Goal: Task Accomplishment & Management: Use online tool/utility

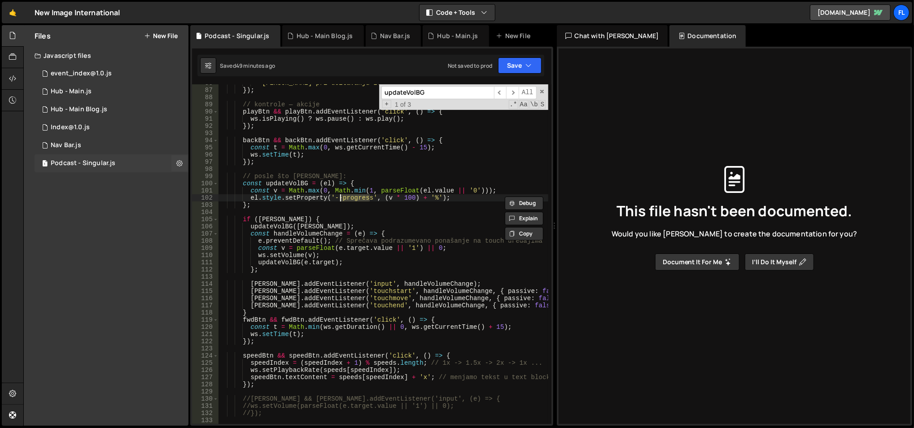
scroll to position [629, 0]
click at [144, 162] on div "1 Podcast - Singular.js 0" at bounding box center [112, 163] width 154 height 18
click at [541, 89] on span at bounding box center [542, 91] width 6 height 6
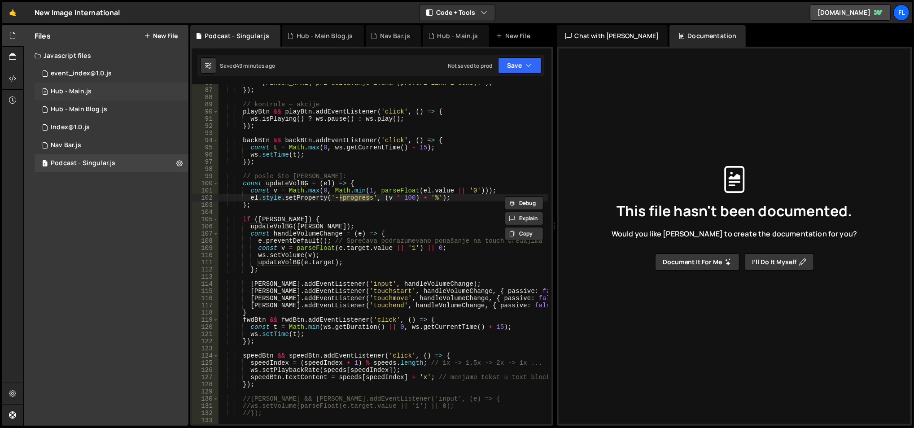
click at [71, 91] on div "Hub - Main.js" at bounding box center [71, 91] width 41 height 8
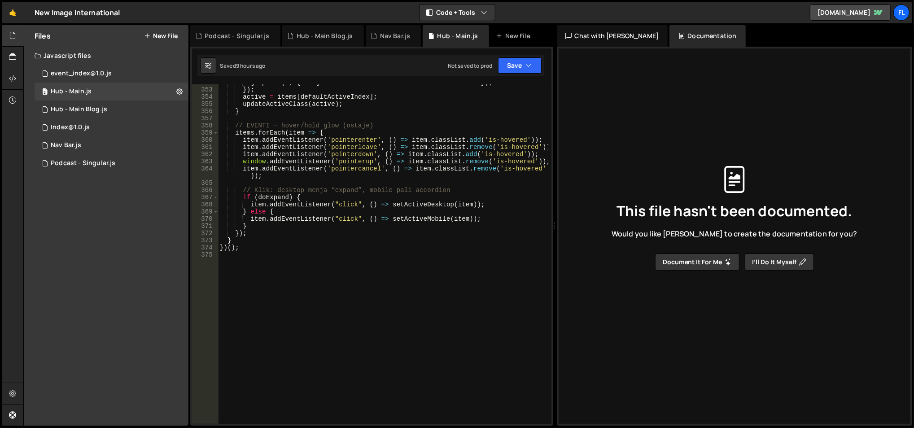
scroll to position [2567, 0]
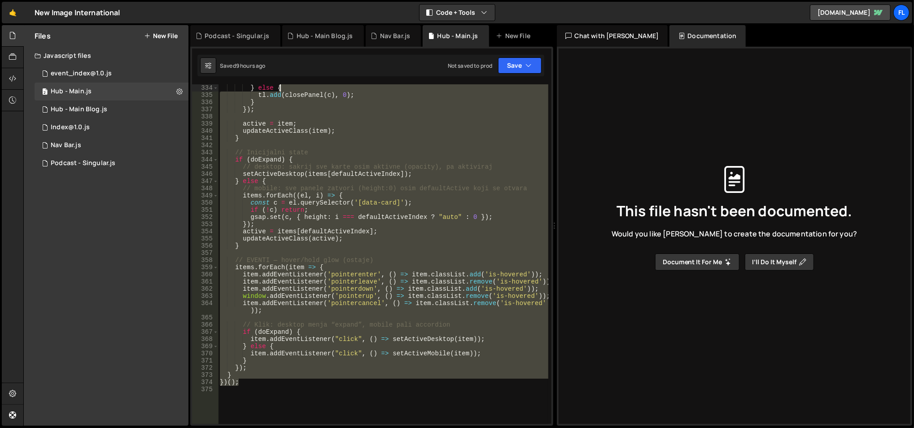
drag, startPoint x: 264, startPoint y: 249, endPoint x: 284, endPoint y: 66, distance: 183.7
click at [284, 66] on div "Debug Explain Copy Podcast - Singular.js Hub - Main Blog.js Nav Bar.js Hub - Ma…" at bounding box center [371, 225] width 363 height 401
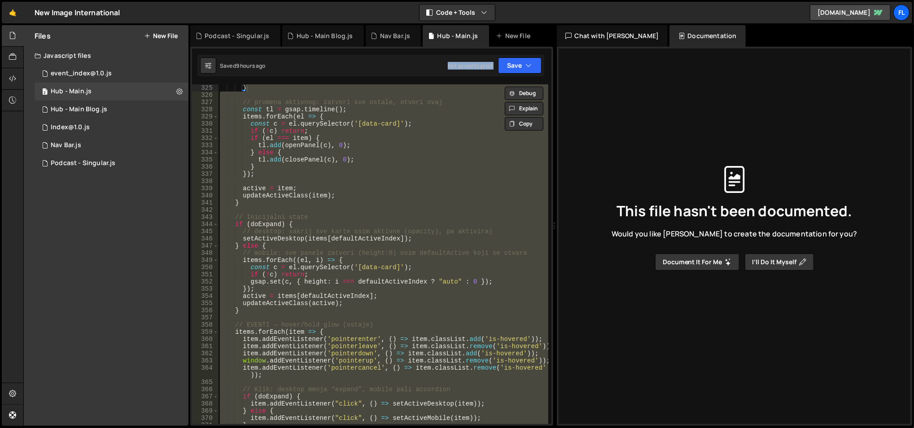
click at [273, 153] on div "Debug Explain Copy Podcast - Singular.js Hub - Main Blog.js Nav Bar.js Hub - Ma…" at bounding box center [371, 225] width 363 height 401
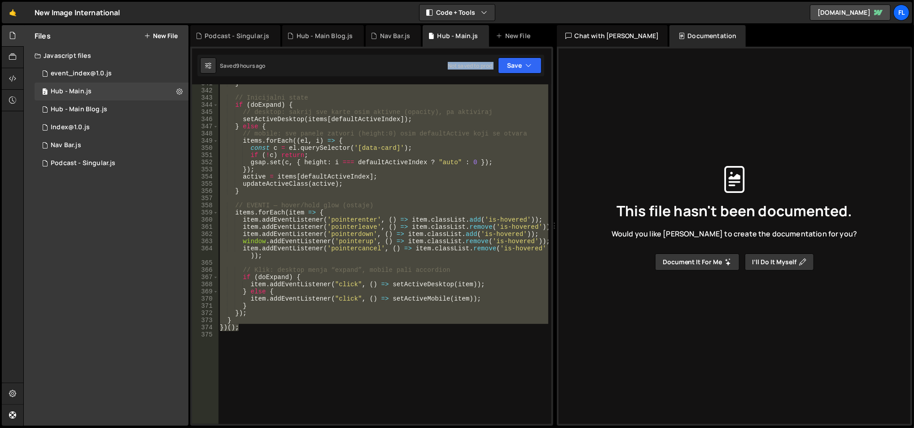
scroll to position [2487, 0]
click at [274, 317] on div "} // Inicijalni state if ( doExpand ) { // desktop: sakrij sve karte osim aktiv…" at bounding box center [383, 257] width 331 height 355
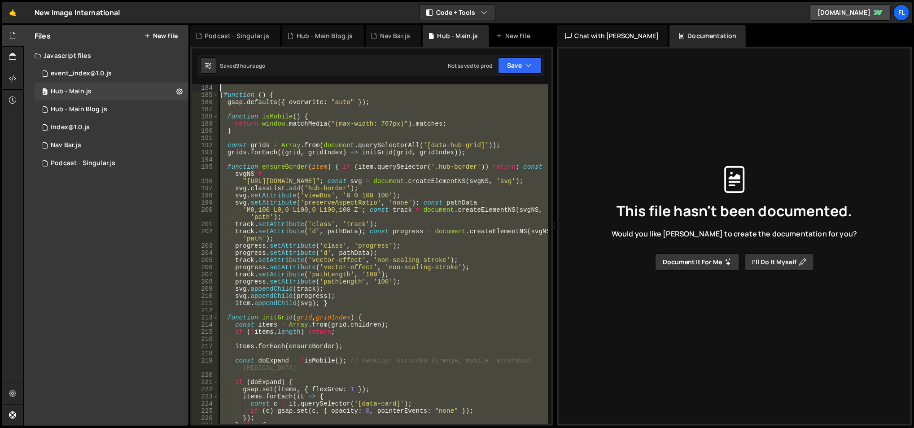
scroll to position [1227, 0]
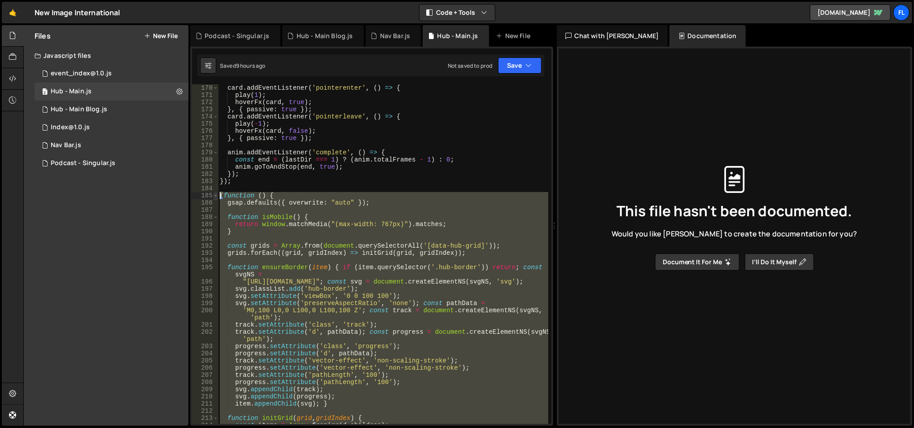
drag, startPoint x: 266, startPoint y: 327, endPoint x: 217, endPoint y: 194, distance: 142.1
click at [217, 194] on div "} 170 171 172 173 174 175 176 177 178 179 180 181 182 183 184 185 186 187 188 1…" at bounding box center [371, 254] width 359 height 340
type textarea "(function () { gsap.defaults({ overwrite: "auto" });"
click at [68, 163] on div "Podcast - Singular.js" at bounding box center [83, 163] width 65 height 8
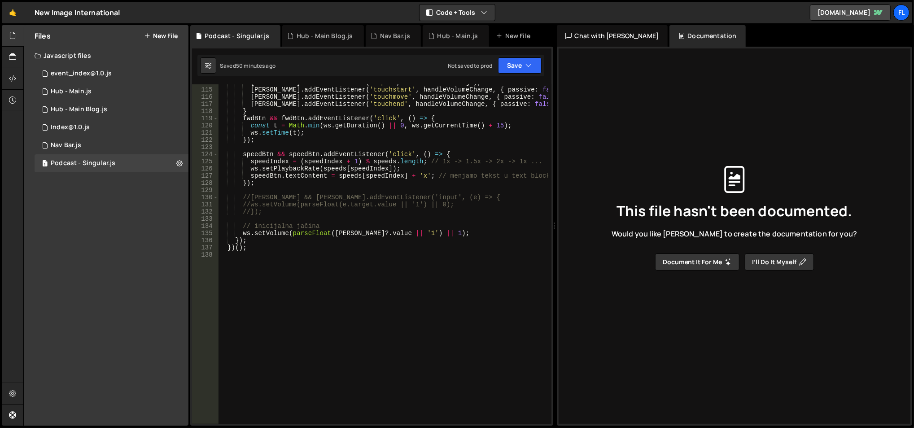
scroll to position [830, 0]
click at [269, 310] on div "[PERSON_NAME] . addEventListener ( 'input' , handleVolumeChange ) ; [PERSON_NAM…" at bounding box center [383, 256] width 331 height 355
paste textarea "})();"
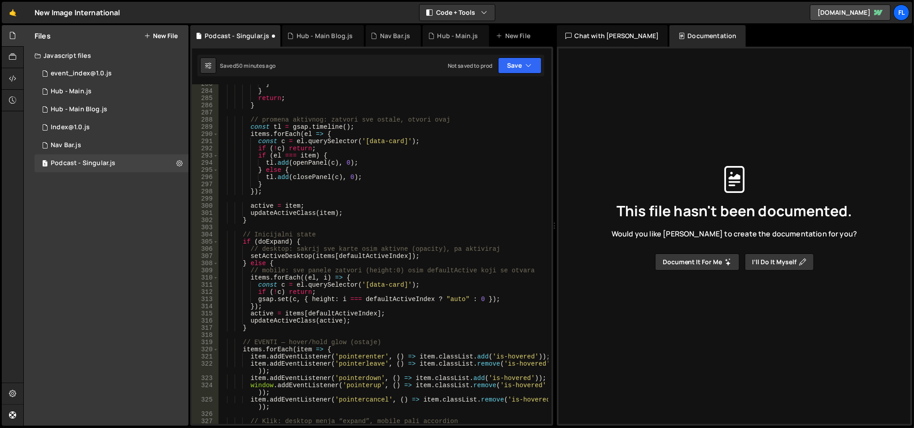
scroll to position [2049, 0]
type textarea "item.addEventListener("click", () => setActiveDesktop(item));"
click at [100, 145] on div "6 Nav Bar.js 0" at bounding box center [112, 145] width 154 height 18
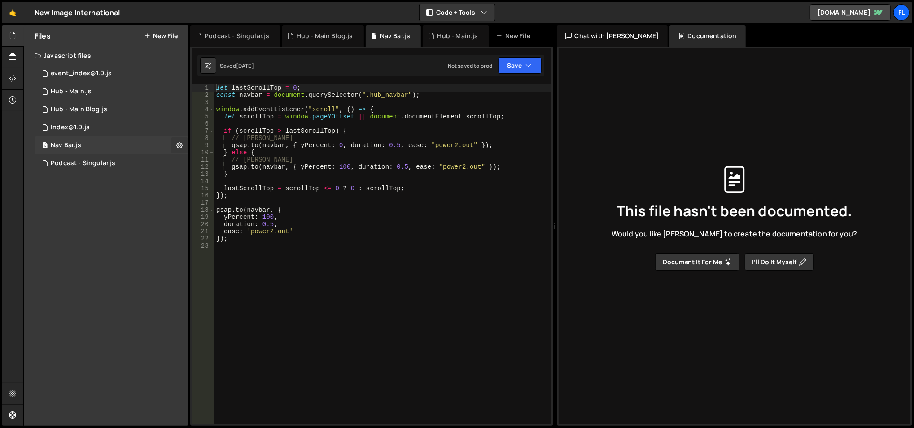
click at [176, 144] on icon at bounding box center [179, 145] width 6 height 9
type input "Nav Bar"
radio input "true"
checkbox input "true"
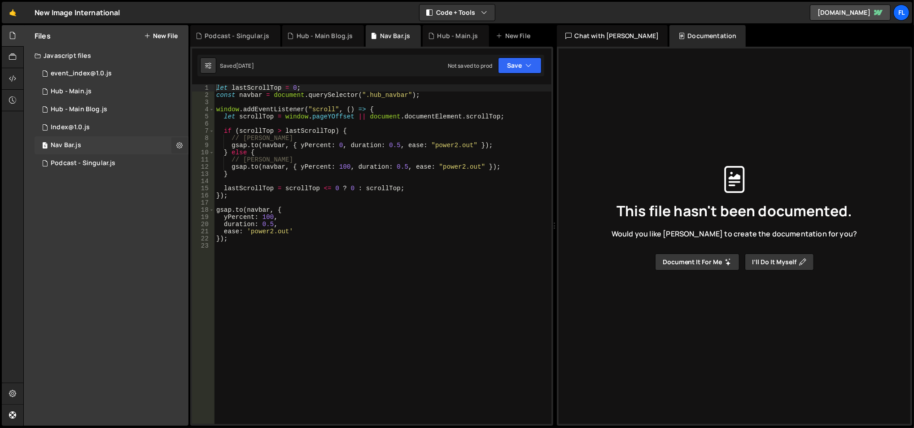
checkbox input "true"
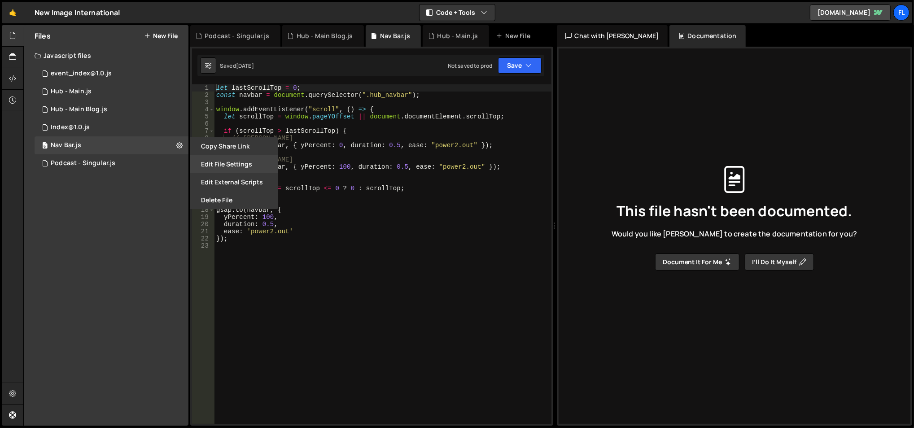
click at [209, 158] on button "Edit File Settings" at bounding box center [234, 164] width 88 height 18
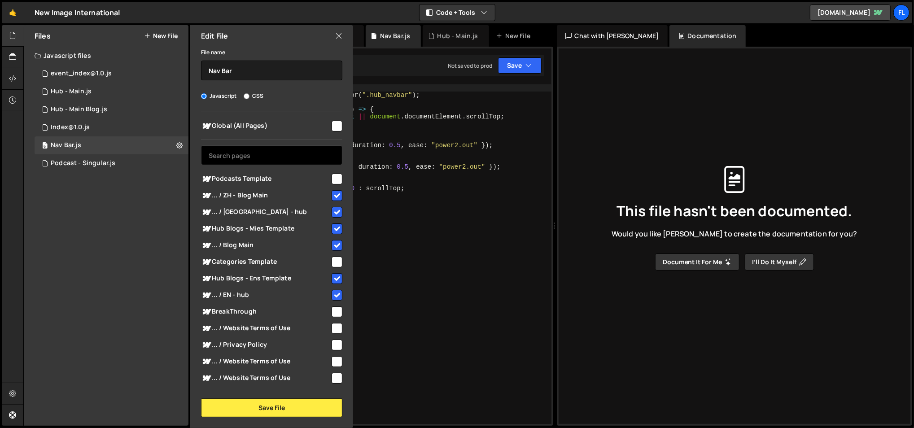
click at [279, 157] on input "text" at bounding box center [271, 155] width 141 height 20
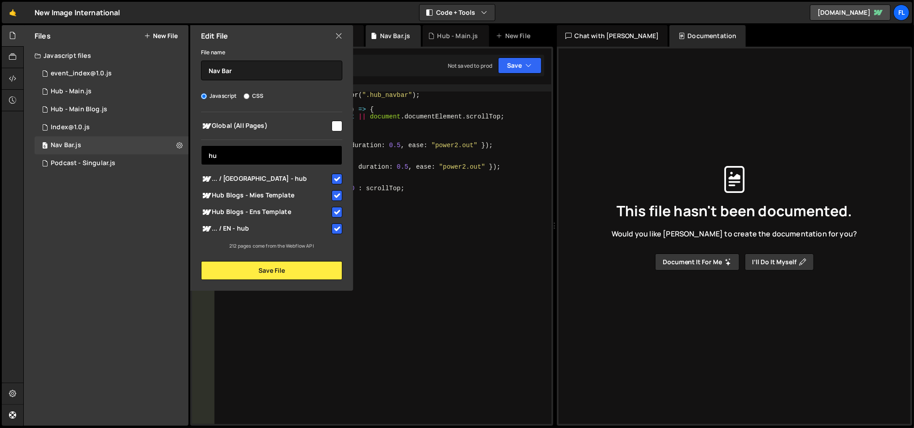
type input "h"
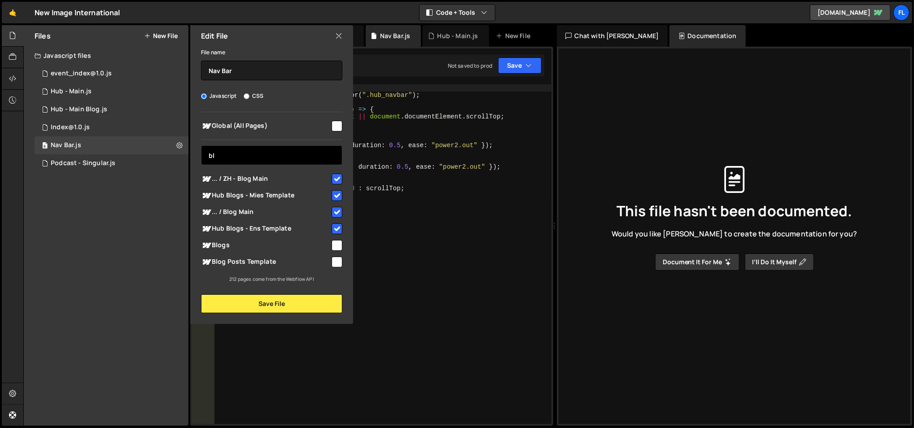
type input "b"
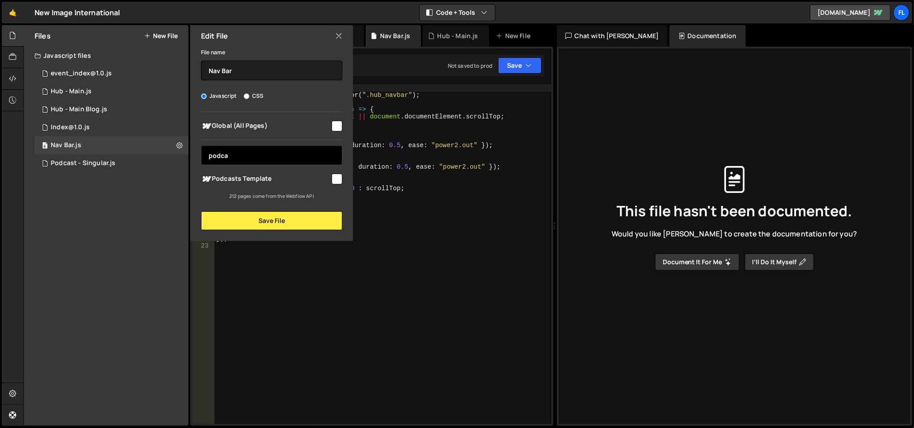
type input "podca"
click at [300, 179] on span "Podcasts Template" at bounding box center [265, 179] width 129 height 11
checkbox input "true"
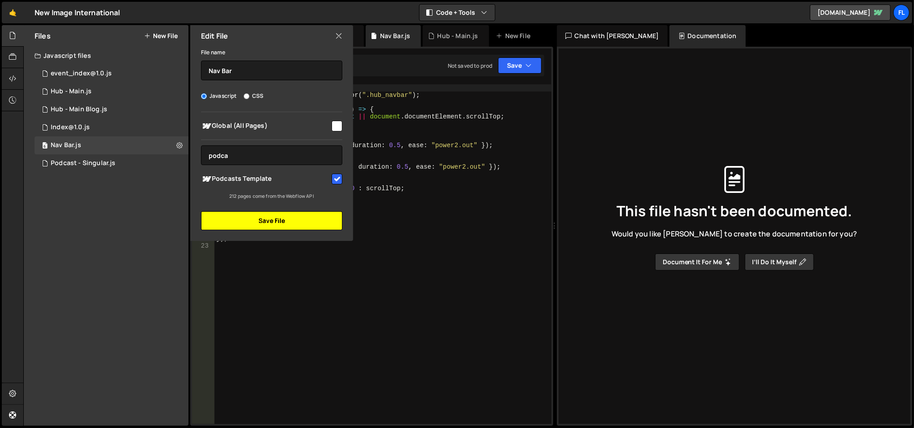
click at [300, 223] on button "Save File" at bounding box center [271, 220] width 141 height 19
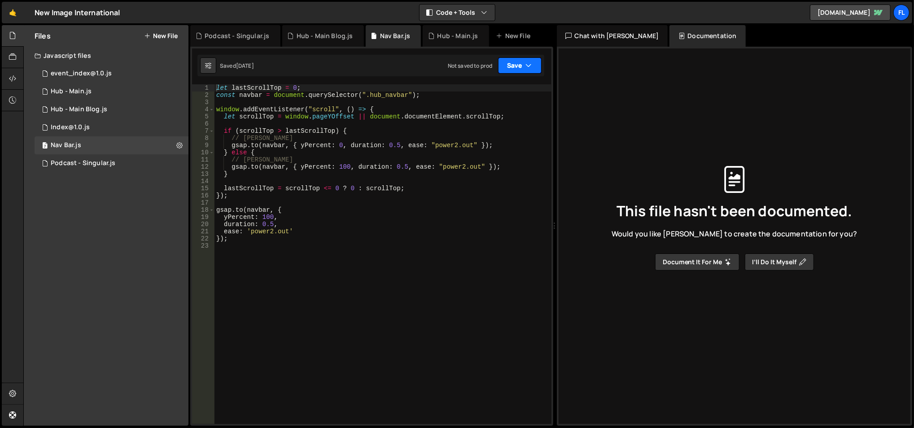
click at [526, 65] on icon "button" at bounding box center [529, 65] width 6 height 9
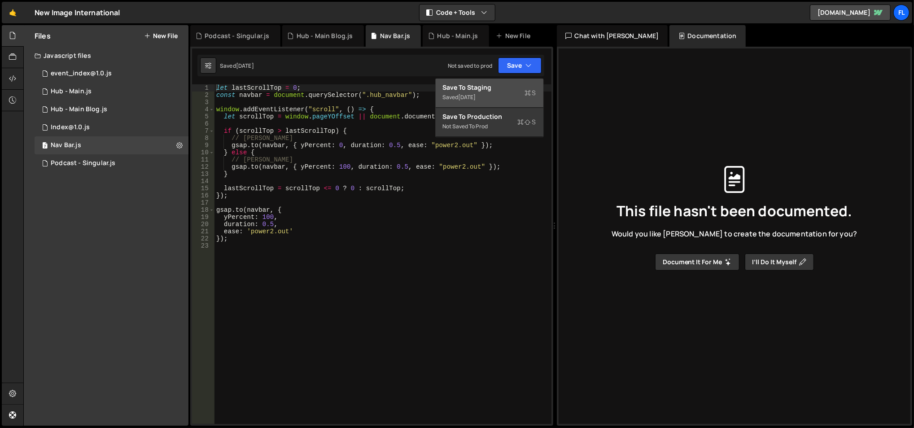
click at [492, 95] on div "Saved 1 day ago" at bounding box center [489, 97] width 93 height 11
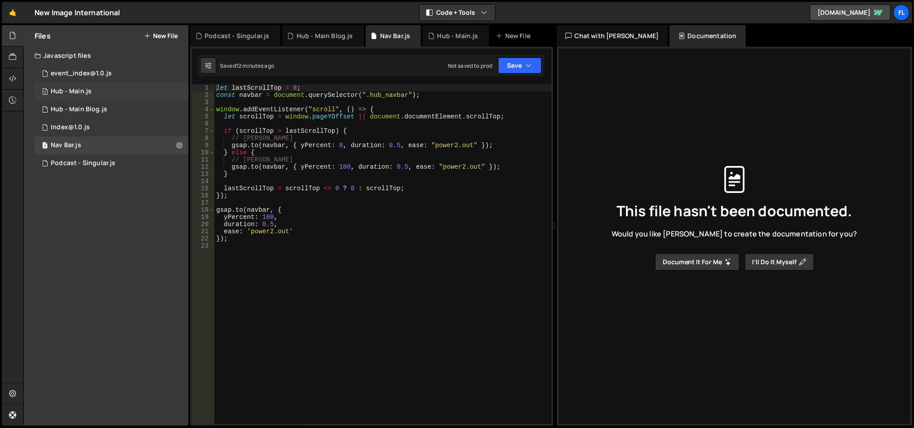
click at [105, 88] on div "2 Hub - Main.js 0" at bounding box center [112, 92] width 154 height 18
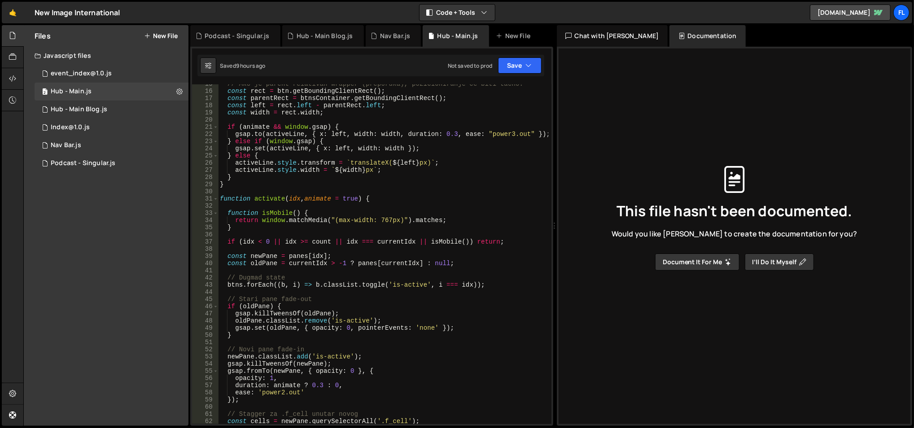
scroll to position [104, 0]
click at [324, 213] on div "// Ako je parent relativan wrapper (preporuka), pozicioniranje će biti tačno. c…" at bounding box center [383, 258] width 331 height 355
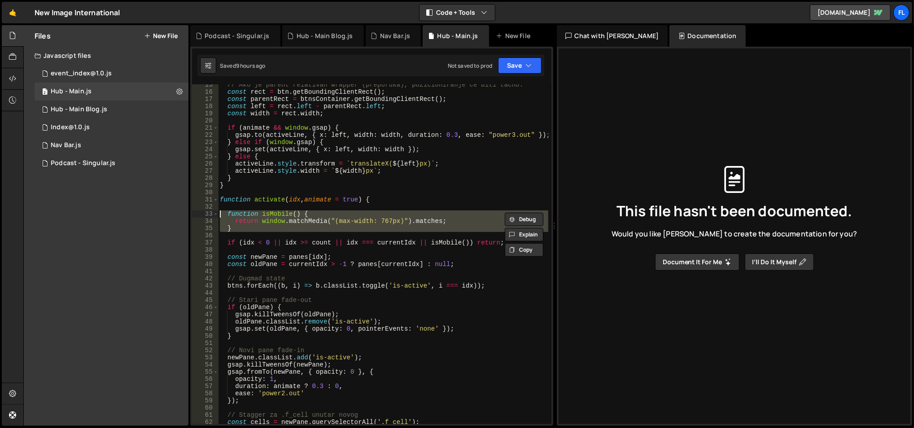
click at [324, 213] on div "// Ako je parent relativan wrapper (preporuka), pozicioniranje će biti tačno. c…" at bounding box center [383, 258] width 331 height 355
click at [329, 227] on div "// Ako je parent relativan wrapper (preporuka), pozicioniranje će biti tačno. c…" at bounding box center [383, 254] width 330 height 340
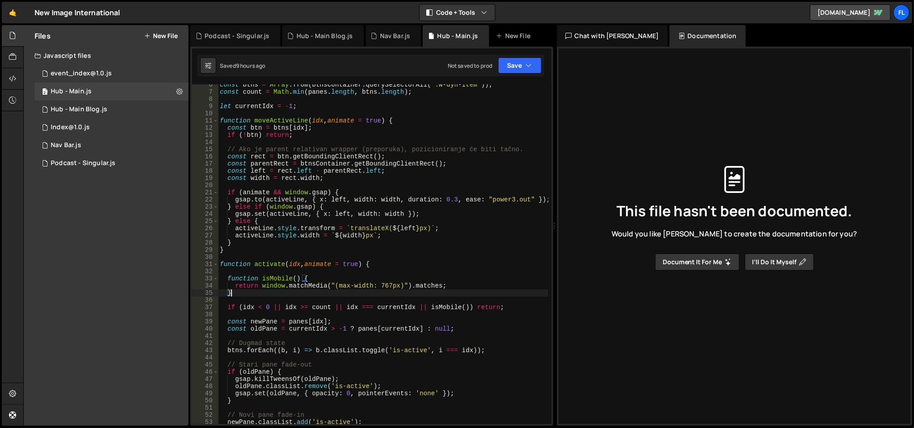
scroll to position [0, 0]
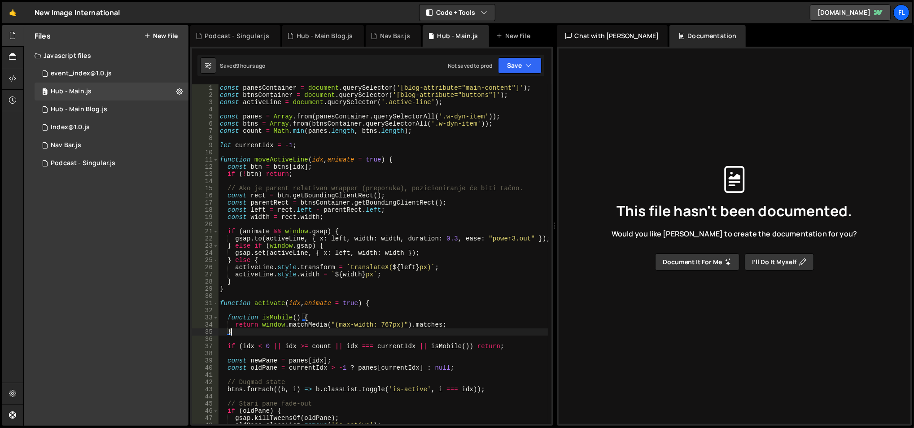
click at [271, 158] on div "const panesContainer = document . querySelector ( '[blog-attribute="main-conten…" at bounding box center [383, 261] width 331 height 355
type textarea "function moveActiveLine(idx, animate = true) {"
click at [271, 158] on div "const panesContainer = document . querySelector ( '[blog-attribute="main-conten…" at bounding box center [383, 261] width 331 height 355
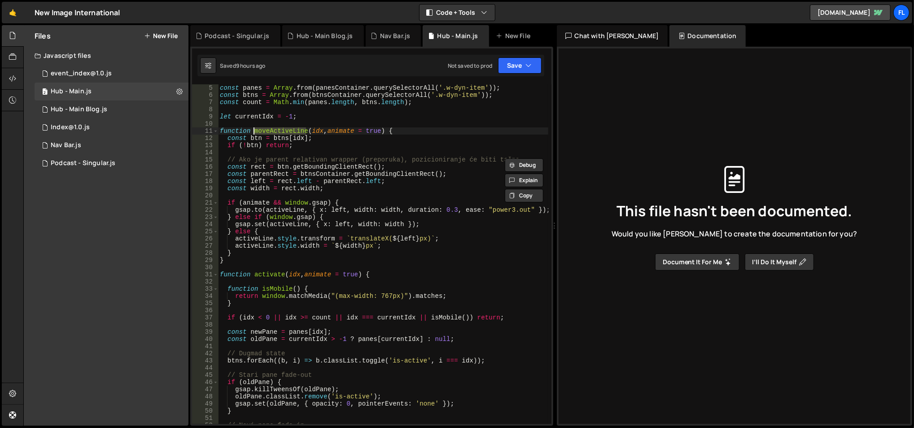
scroll to position [42, 0]
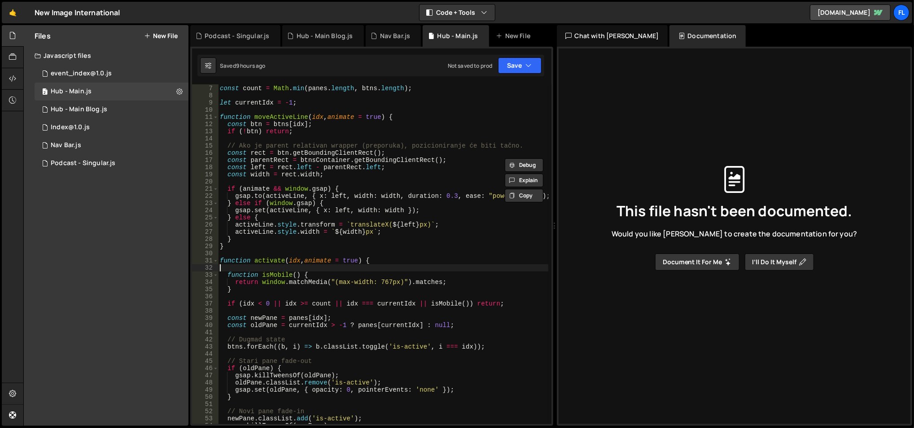
click at [268, 269] on div "const btns = Array . from ( btnsContainer . querySelectorAll ( '.w-dyn-item' ))…" at bounding box center [383, 255] width 331 height 355
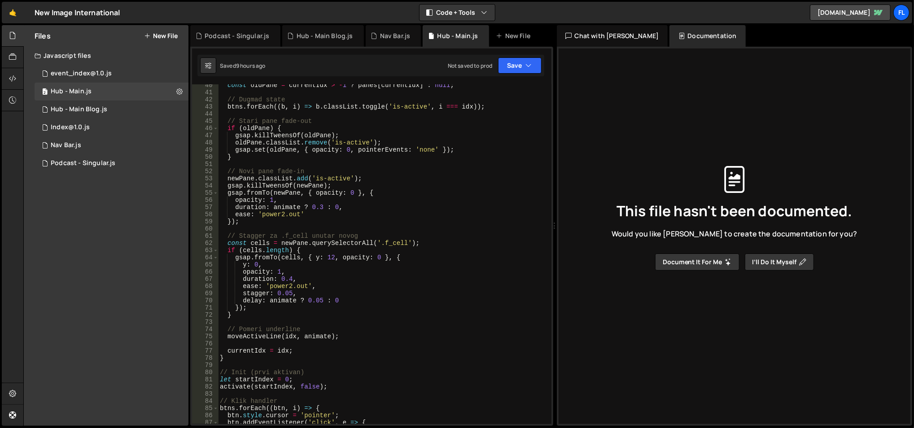
scroll to position [344, 0]
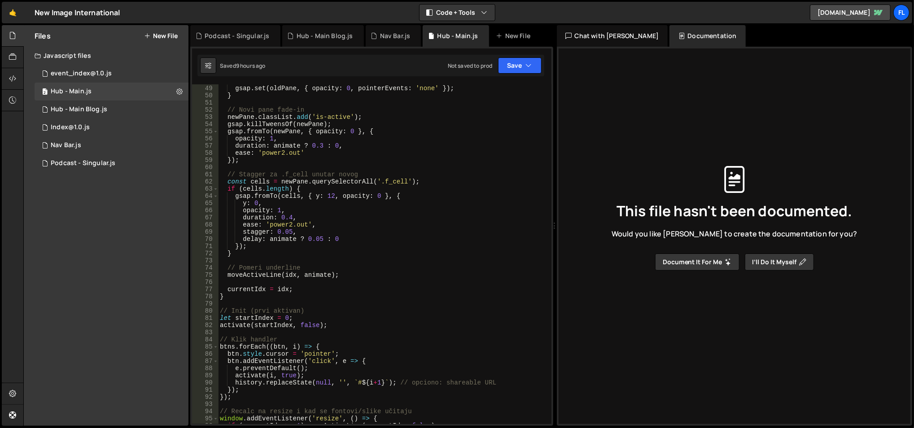
click at [512, 74] on div "Saved 9 hours ago Not saved to prod Upgrade to Edit Save Save to Staging S Save…" at bounding box center [370, 66] width 347 height 22
click at [512, 70] on button "Save" at bounding box center [520, 65] width 44 height 16
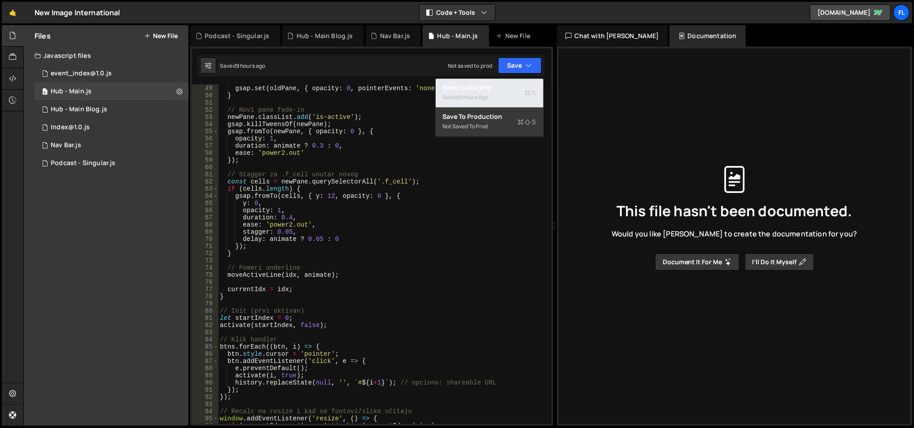
click at [499, 89] on div "Save to Staging S" at bounding box center [489, 87] width 93 height 9
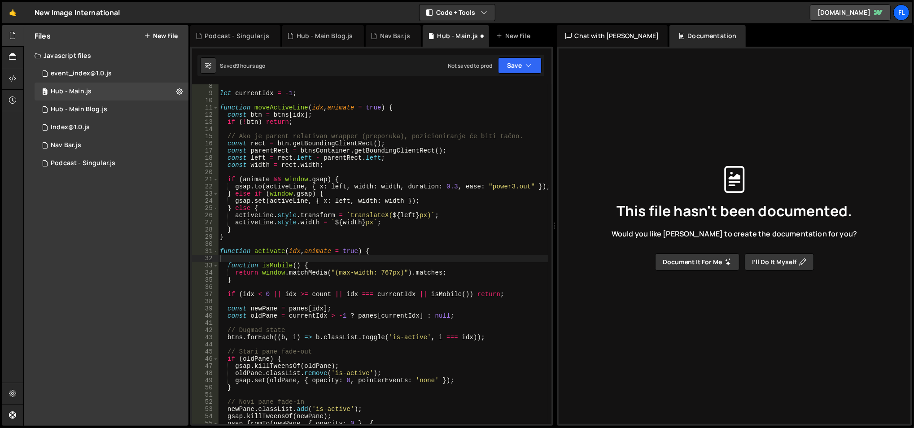
scroll to position [52, 0]
